Goal: Transaction & Acquisition: Purchase product/service

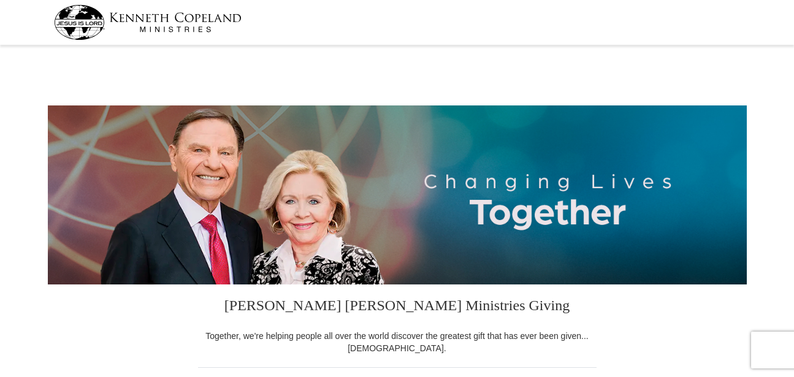
select select "AL"
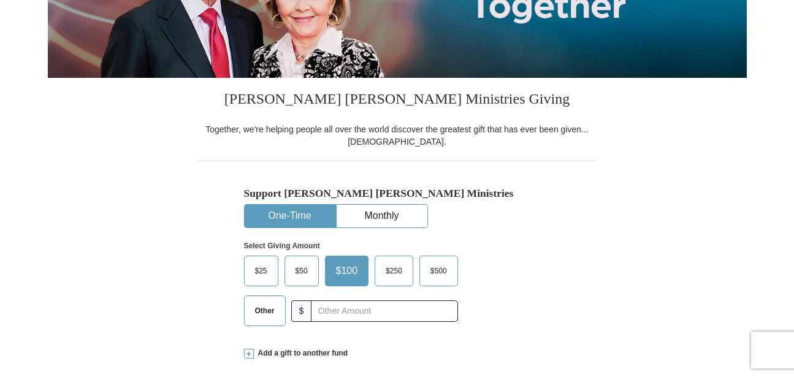
scroll to position [332, 0]
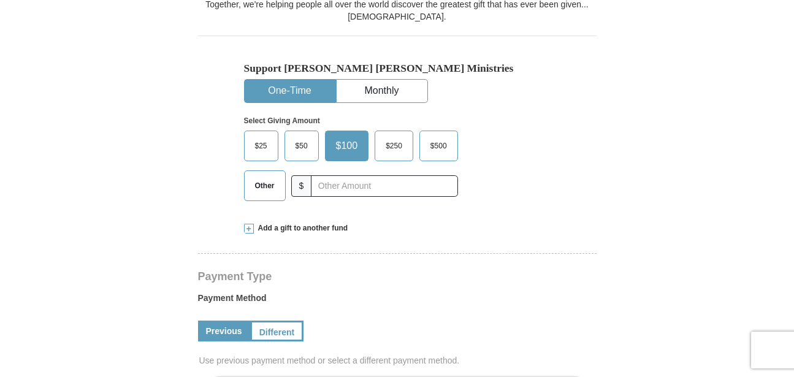
click at [259, 148] on span "$25" at bounding box center [261, 146] width 25 height 18
click at [0, 0] on input "$25" at bounding box center [0, 0] width 0 height 0
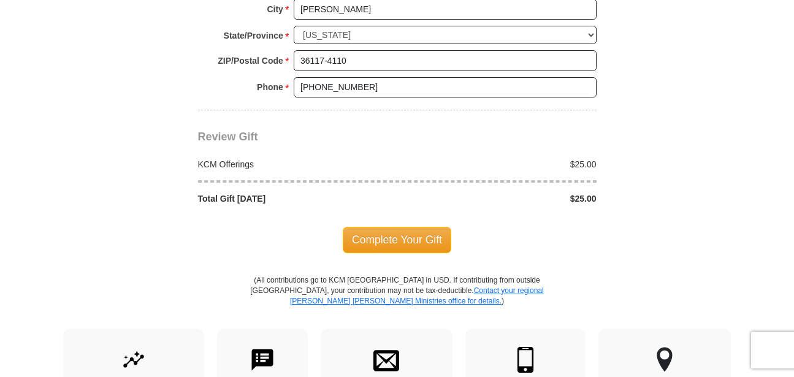
scroll to position [1042, 0]
click at [389, 238] on span "Complete Your Gift" at bounding box center [397, 239] width 109 height 26
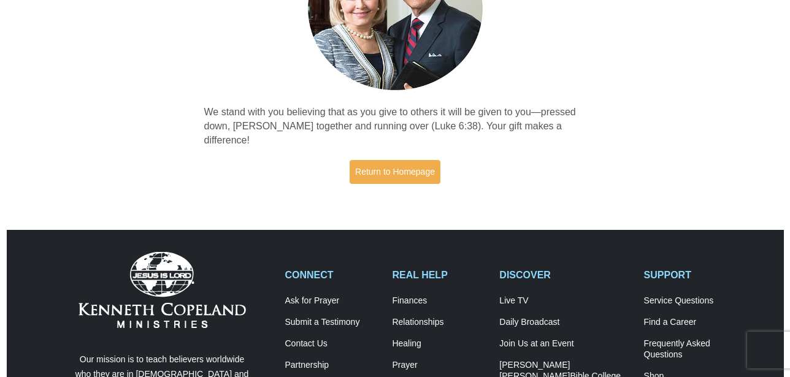
scroll to position [170, 0]
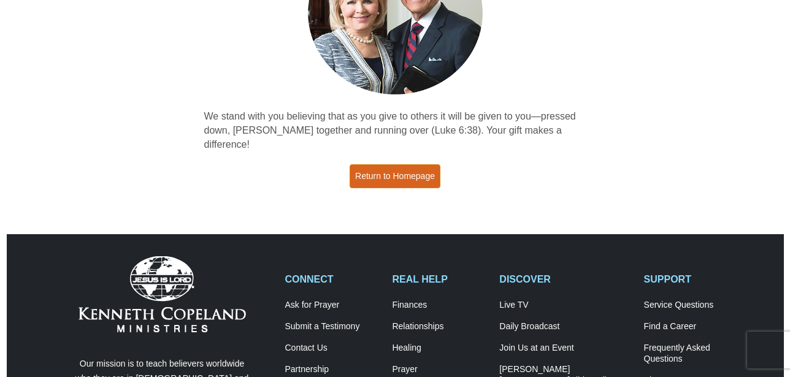
click at [410, 164] on link "Return to Homepage" at bounding box center [395, 176] width 91 height 24
